Goal: Task Accomplishment & Management: Complete application form

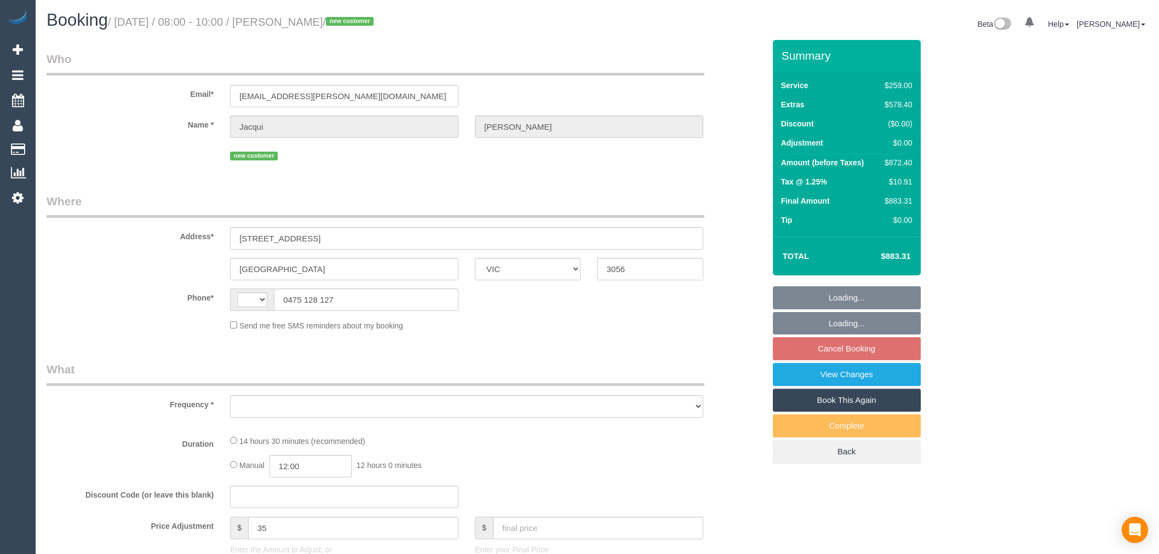
select select "VIC"
select select "string:AU"
select select "object:594"
select select "string:stripe-pm_1SAiQG2GScqysDRVxhpdXMCo"
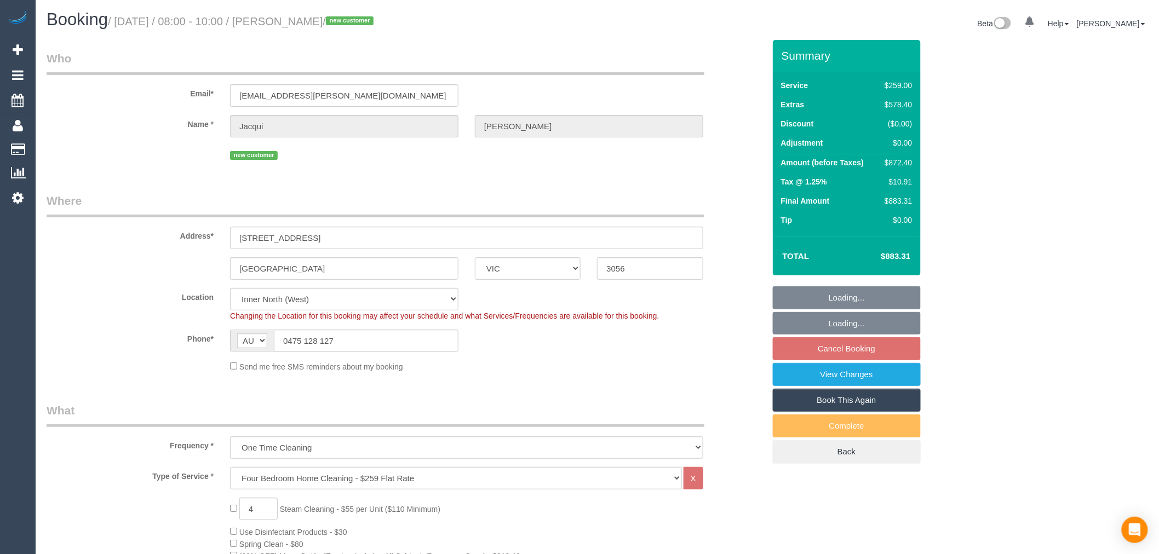
select select "number:28"
select select "number:14"
select select "number:19"
select select "number:36"
select select "object:1731"
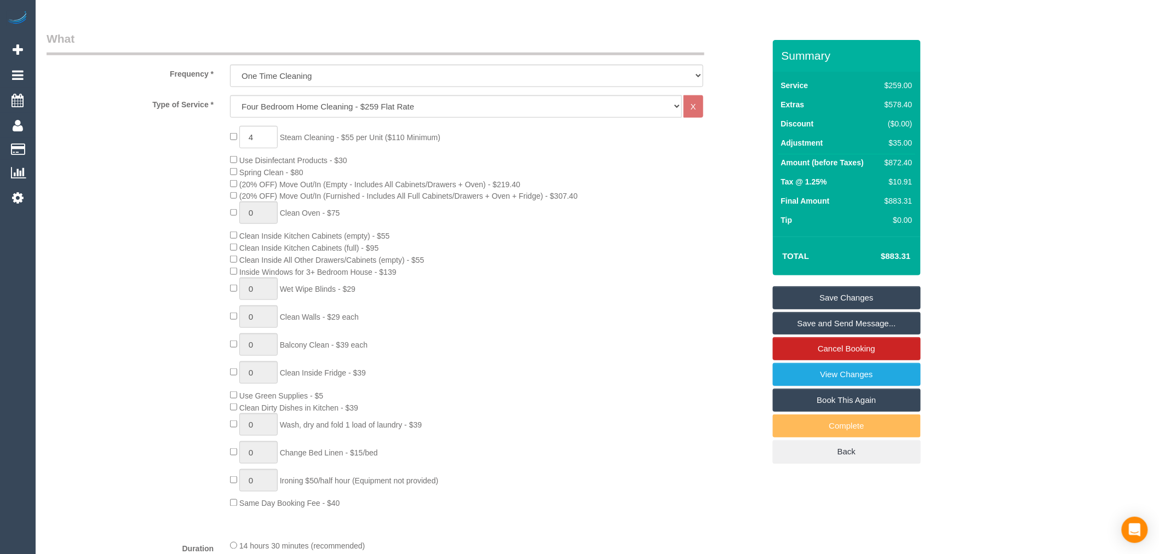
scroll to position [371, 0]
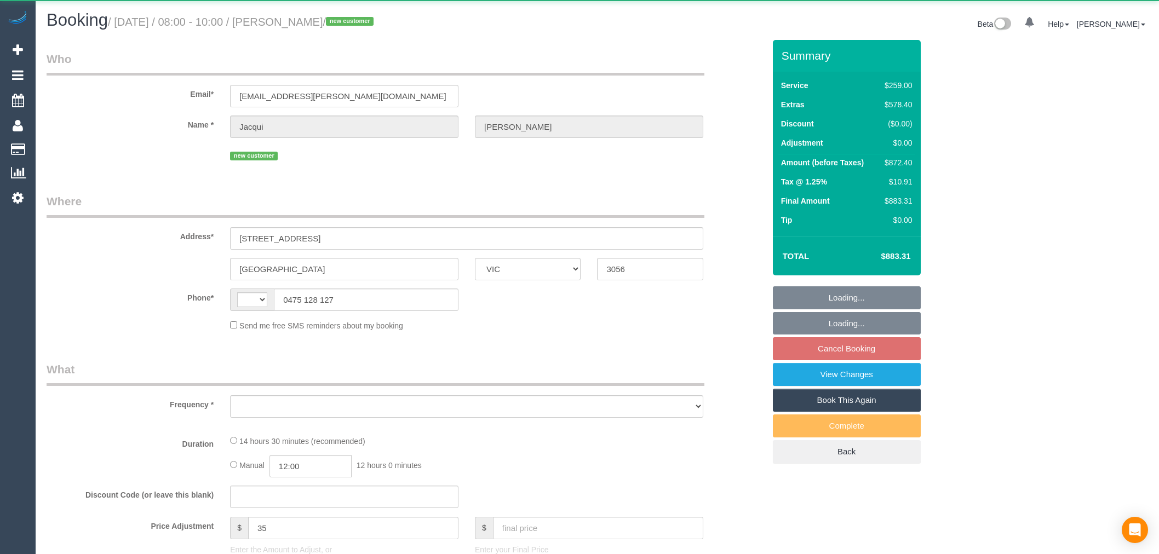
select select "VIC"
select select "string:AU"
select select "object:594"
select select "string:stripe-pm_1SAiQG2GScqysDRVxhpdXMCo"
select select "number:28"
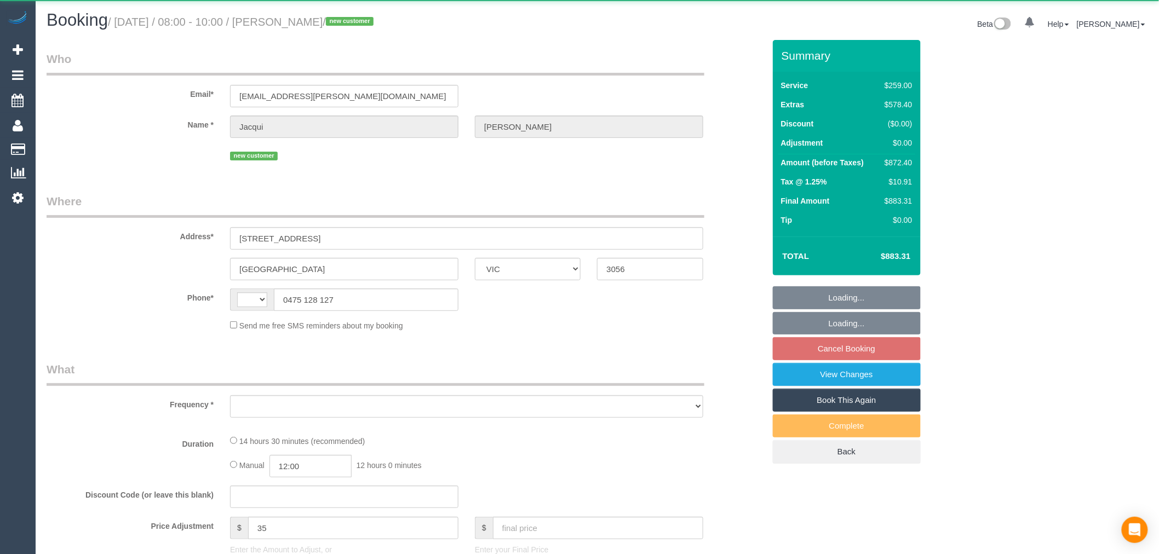
select select "number:14"
select select "number:19"
select select "number:36"
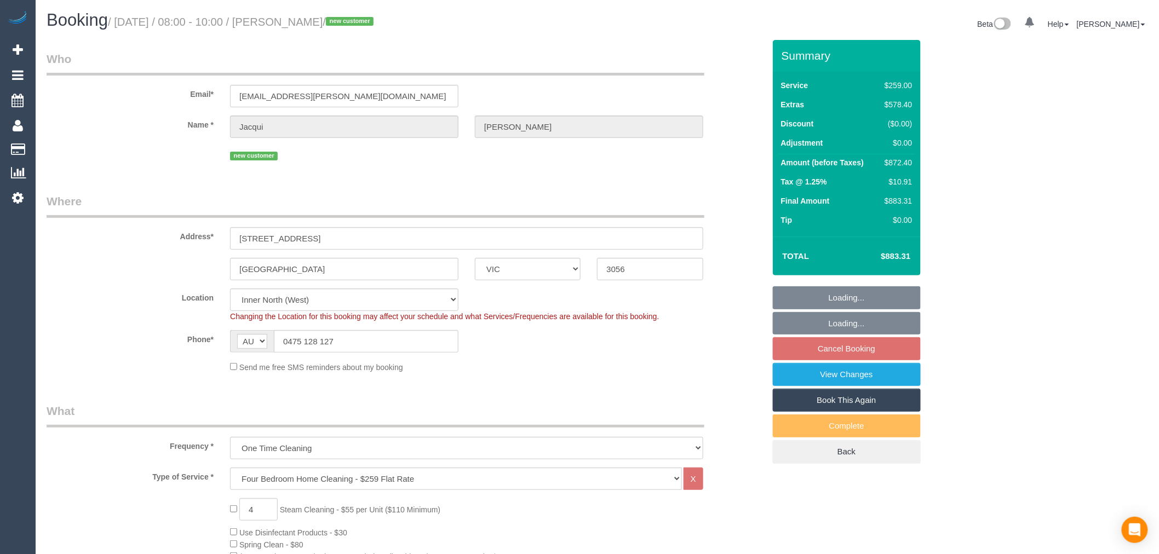
select select "object:1731"
drag, startPoint x: 338, startPoint y: 238, endPoint x: 23, endPoint y: 230, distance: 315.0
